Goal: Task Accomplishment & Management: Use online tool/utility

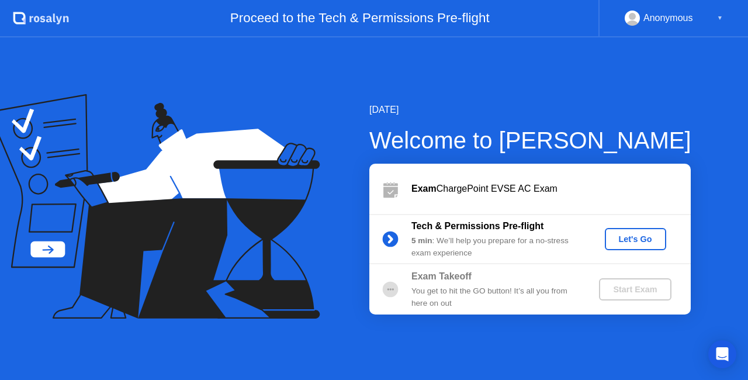
click at [629, 237] on div "Let's Go" at bounding box center [636, 238] width 52 height 9
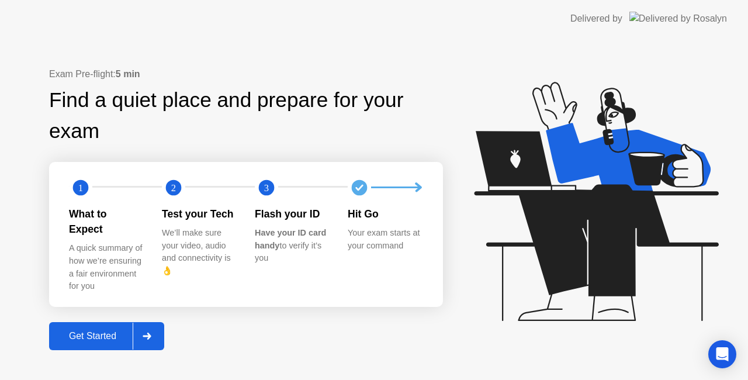
click at [104, 331] on div "Get Started" at bounding box center [93, 336] width 80 height 11
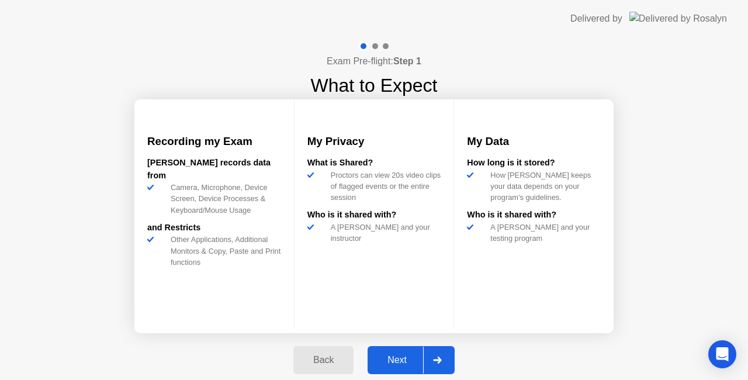
click at [401, 359] on div "Next" at bounding box center [397, 360] width 52 height 11
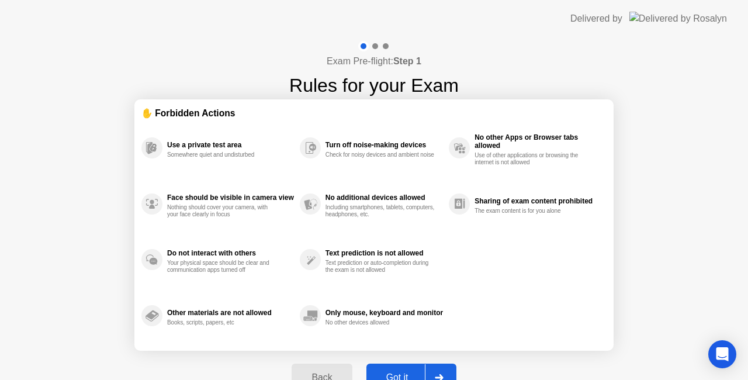
click at [401, 359] on div "Back Got it" at bounding box center [374, 378] width 178 height 54
click at [402, 366] on button "Got it" at bounding box center [411, 377] width 90 height 28
select select "**********"
select select "*******"
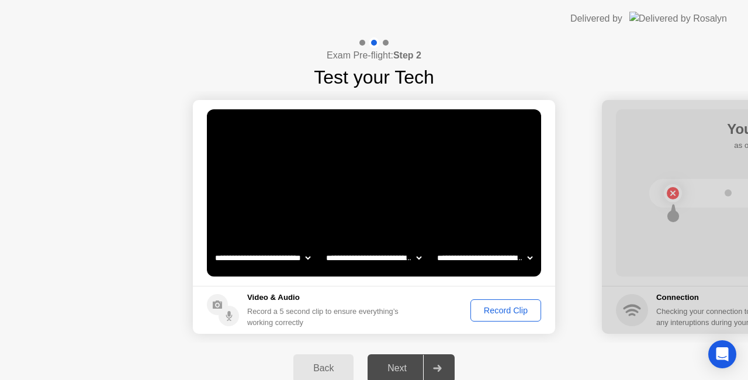
click at [515, 314] on div "Record Clip" at bounding box center [506, 310] width 63 height 9
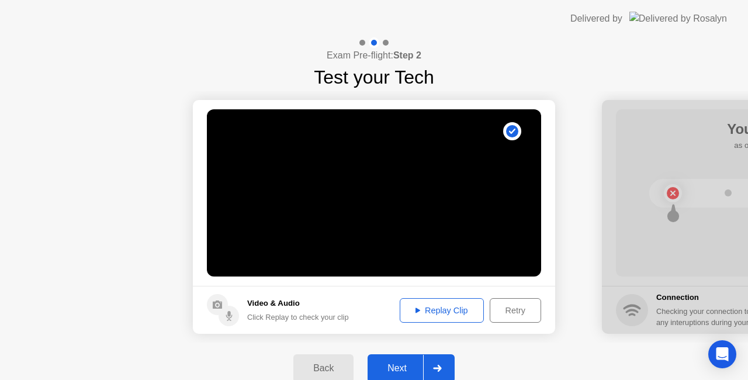
click at [450, 310] on div "Replay Clip" at bounding box center [442, 310] width 76 height 9
click at [400, 363] on div "Next" at bounding box center [397, 368] width 52 height 11
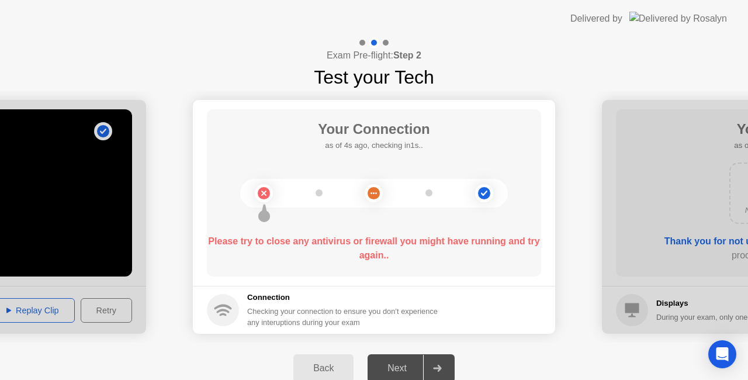
click at [225, 306] on icon at bounding box center [223, 306] width 18 height 5
click at [326, 360] on button "Back" at bounding box center [323, 368] width 60 height 28
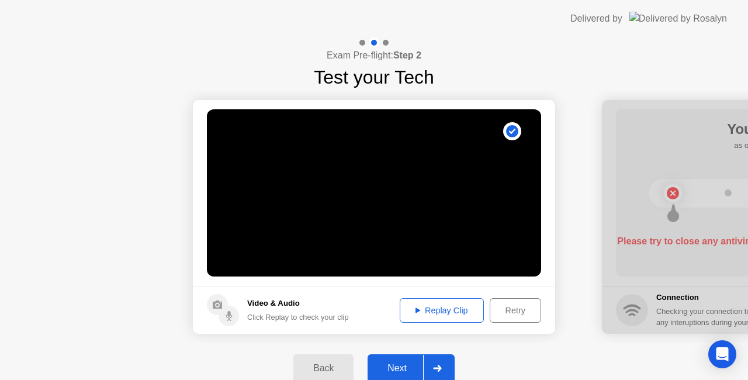
click at [401, 363] on div "Next" at bounding box center [397, 368] width 52 height 11
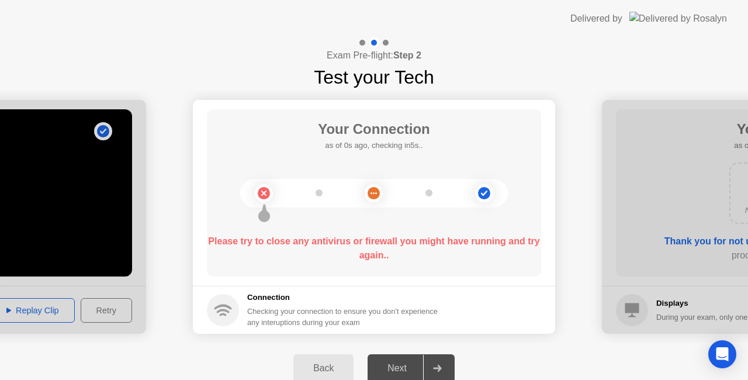
drag, startPoint x: 481, startPoint y: 1, endPoint x: 456, endPoint y: 2, distance: 25.2
click at [456, 2] on header "Delivered by" at bounding box center [374, 18] width 748 height 37
